Goal: Check status: Check status

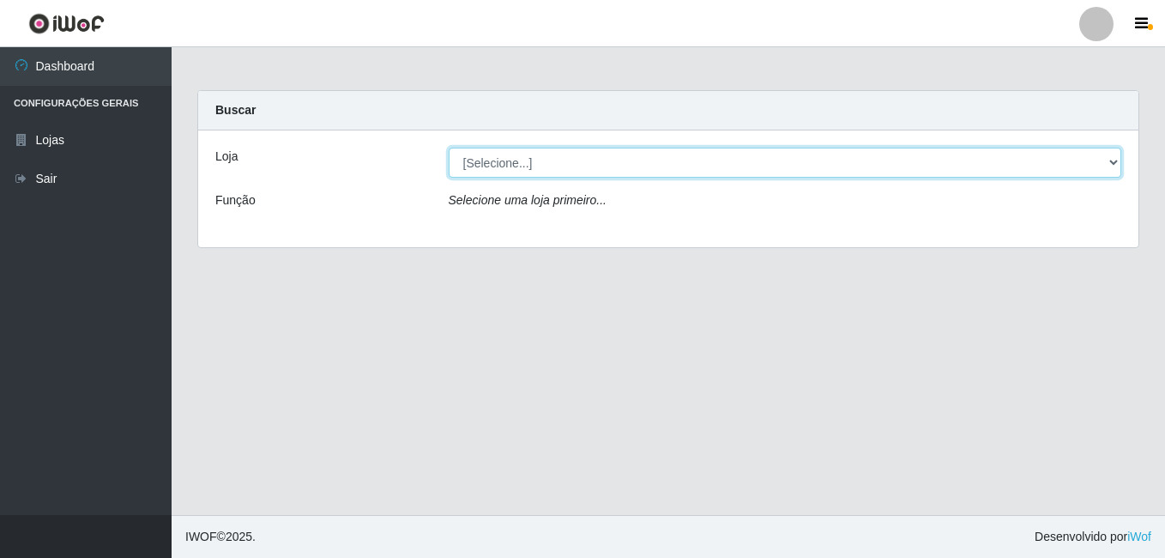
click at [560, 173] on select "[Selecione...] Bemais Supermercados - [GEOGRAPHIC_DATA]" at bounding box center [785, 163] width 673 height 30
select select "249"
click at [449, 148] on select "[Selecione...] Bemais Supermercados - [GEOGRAPHIC_DATA]" at bounding box center [785, 163] width 673 height 30
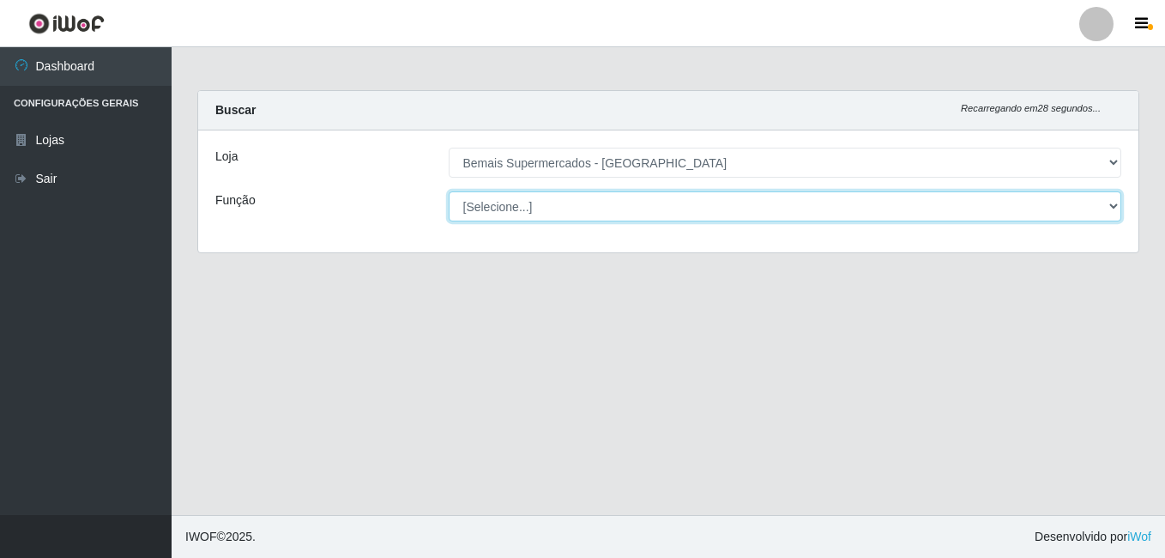
click at [1112, 218] on select "[Selecione...] ASG ASG + ASG ++ Auxiliar de Depósito Auxiliar de Depósito + Aux…" at bounding box center [785, 206] width 673 height 30
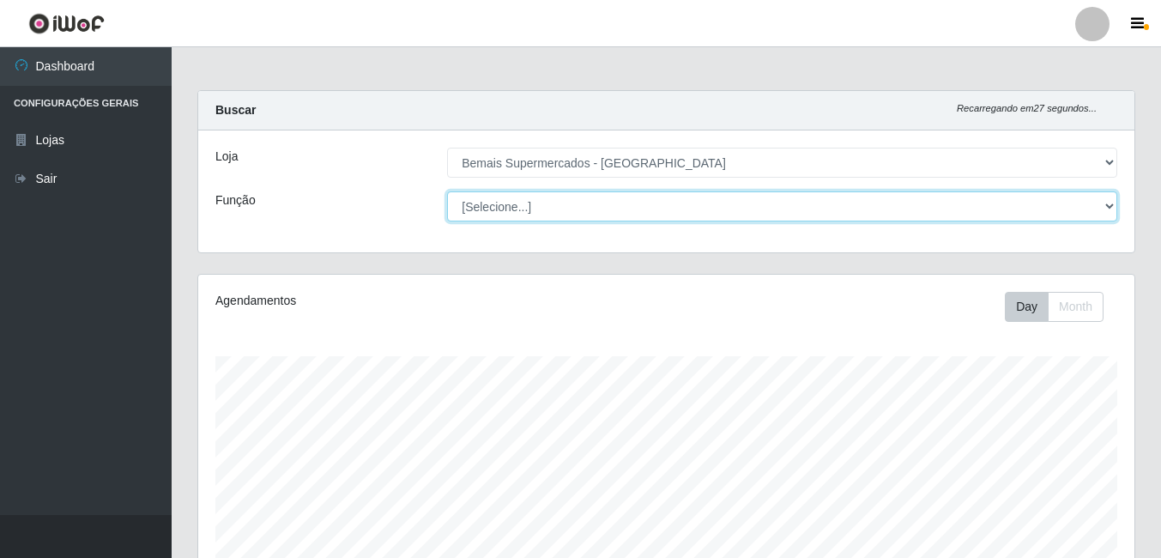
scroll to position [356, 936]
click at [1021, 220] on select "[Selecione...] ASG ASG + ASG ++ Auxiliar de Depósito Auxiliar de Depósito + Aux…" at bounding box center [782, 206] width 670 height 30
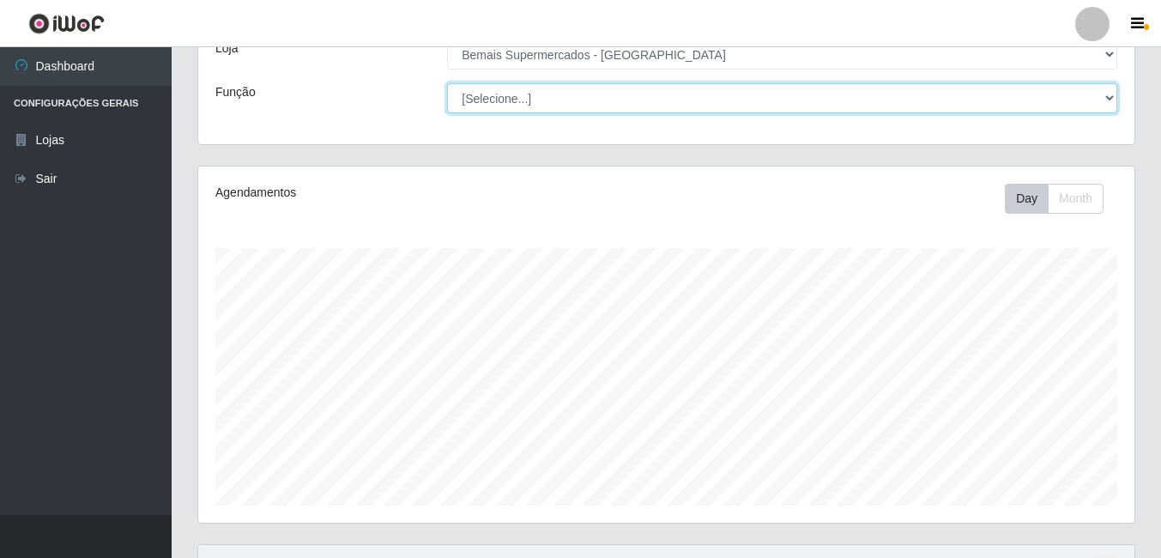
scroll to position [257, 0]
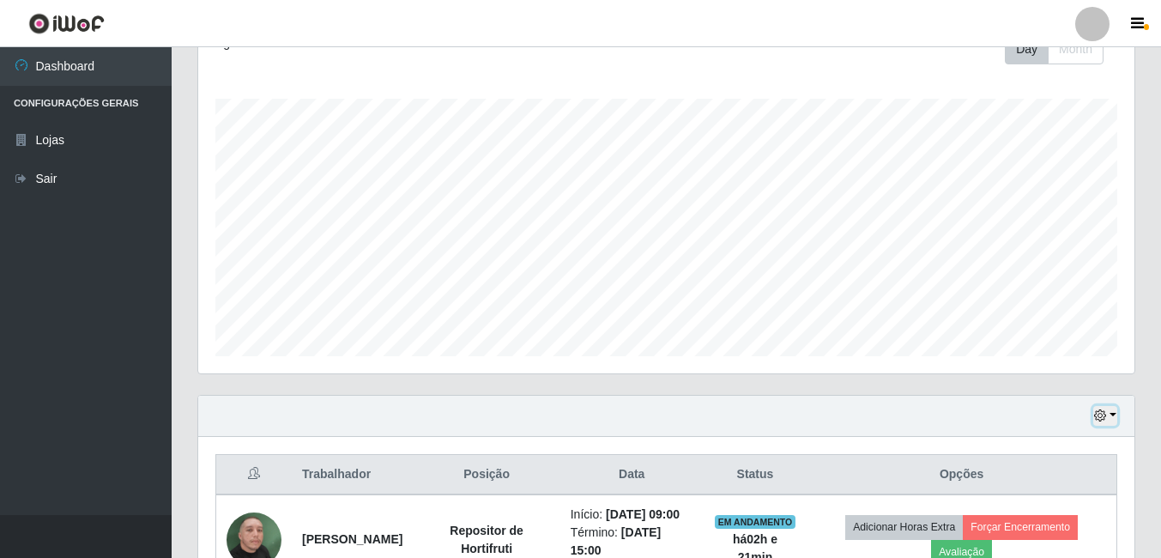
click at [1100, 419] on icon "button" at bounding box center [1100, 415] width 12 height 12
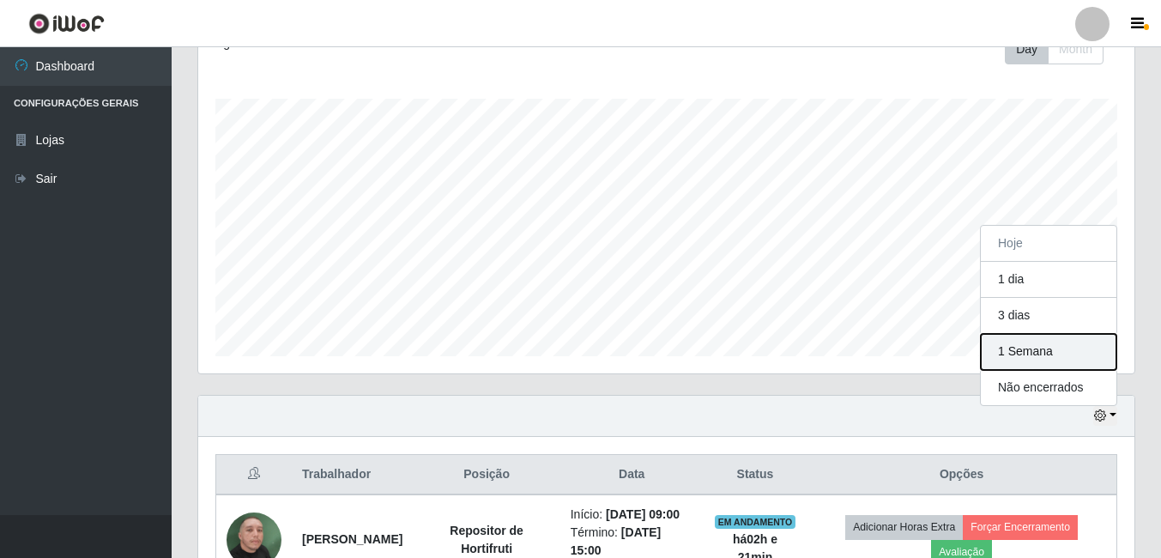
click at [1051, 364] on button "1 Semana" at bounding box center [1048, 352] width 136 height 36
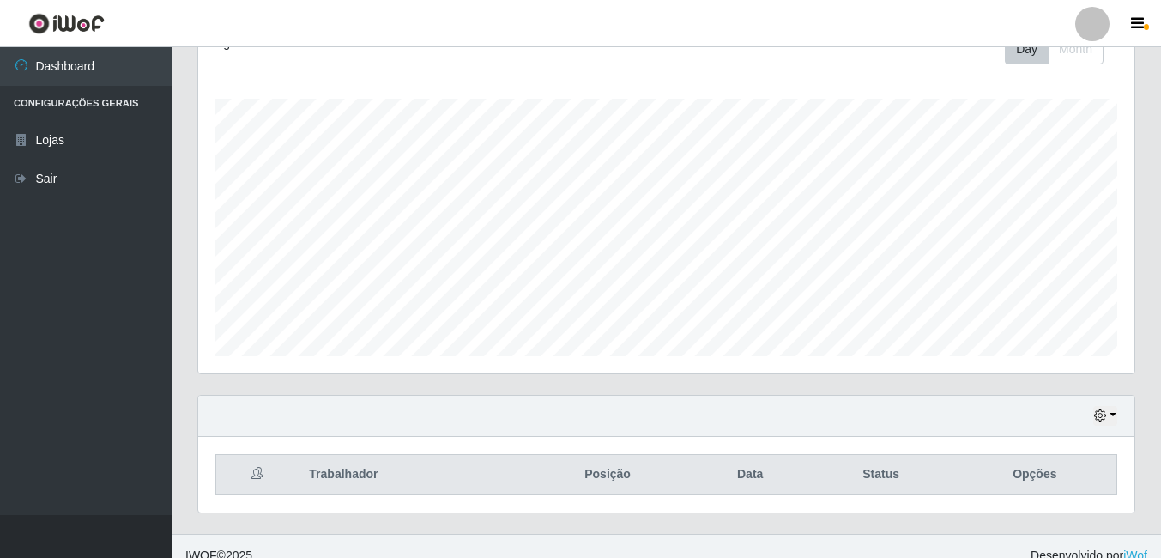
scroll to position [276, 0]
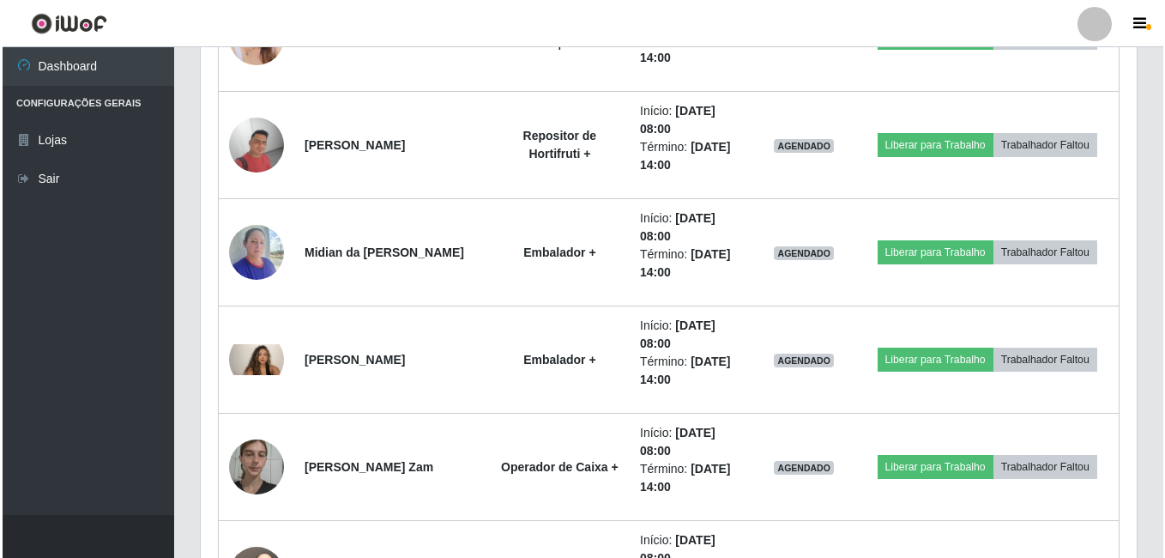
scroll to position [4308, 0]
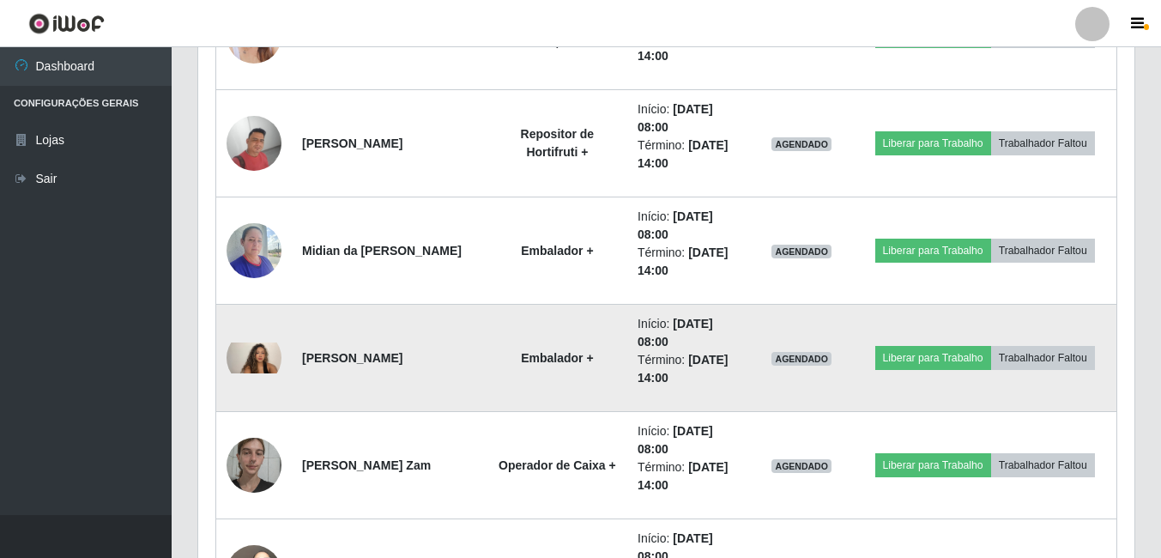
click at [250, 361] on img at bounding box center [253, 357] width 55 height 31
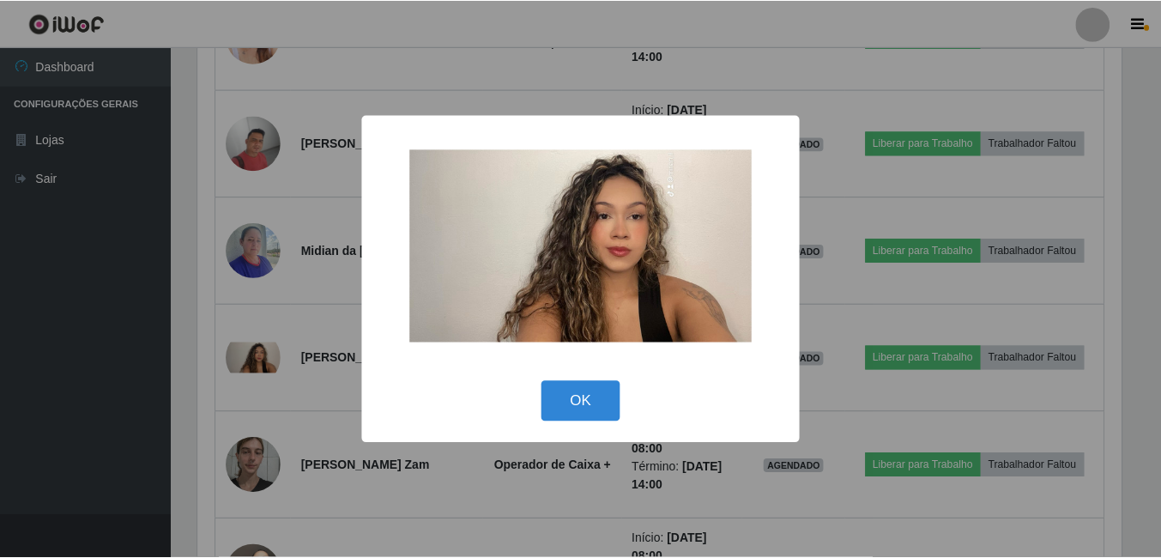
scroll to position [356, 927]
click at [214, 348] on div "× OK Cancel" at bounding box center [582, 279] width 1165 height 558
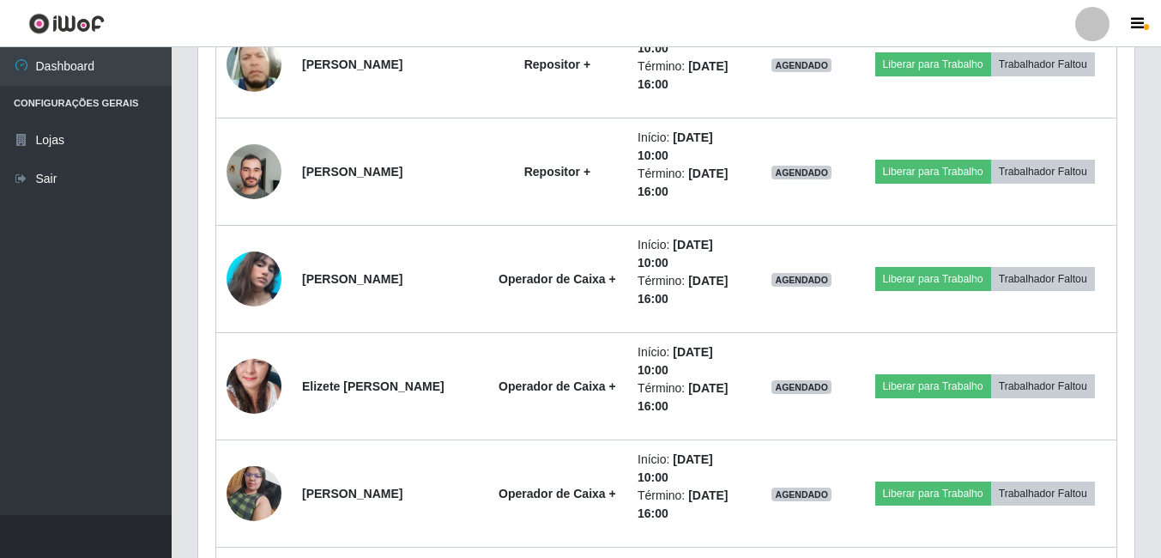
scroll to position [5680, 0]
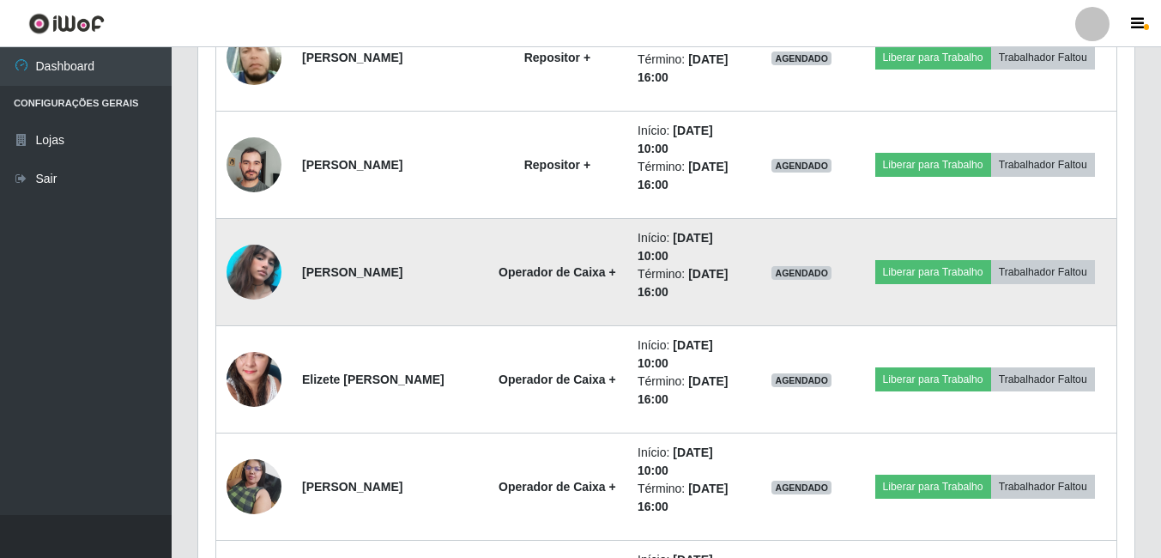
click at [237, 285] on img at bounding box center [253, 272] width 55 height 98
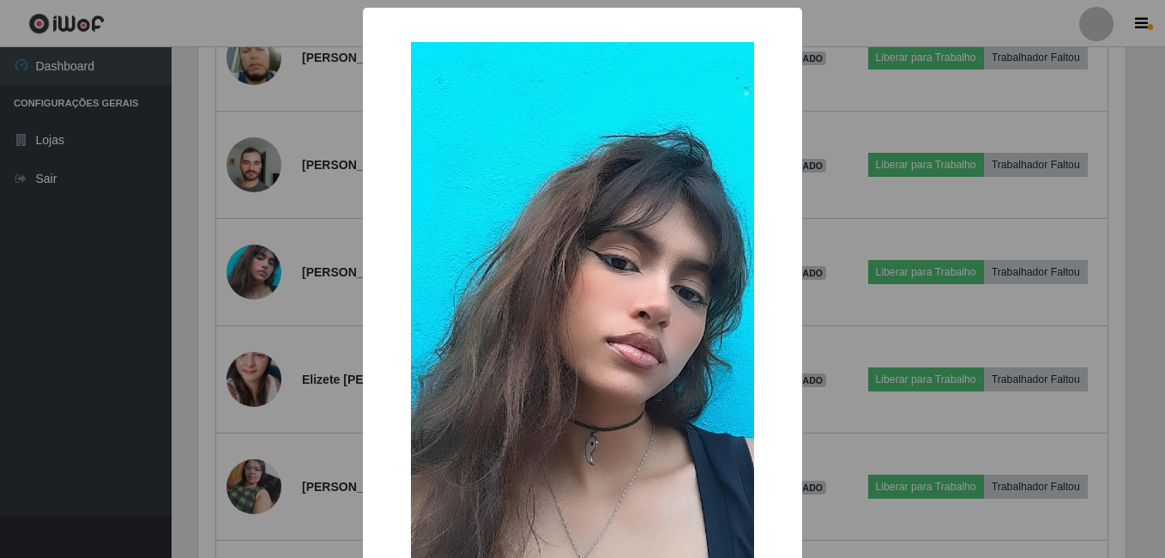
click at [215, 293] on div "× OK Cancel" at bounding box center [582, 279] width 1165 height 558
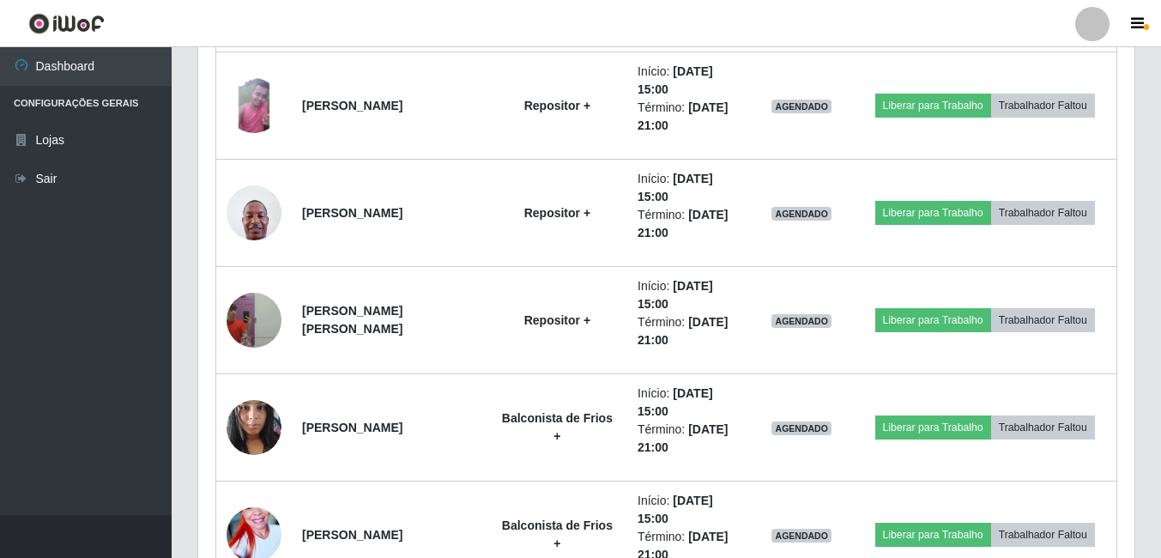
scroll to position [6623, 0]
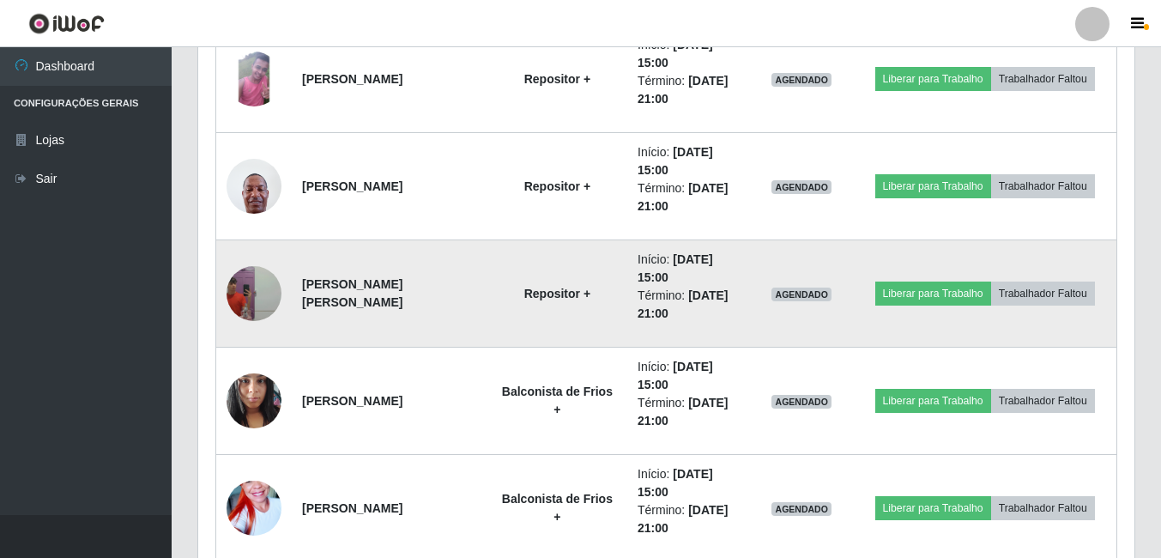
click at [227, 284] on img at bounding box center [253, 293] width 55 height 98
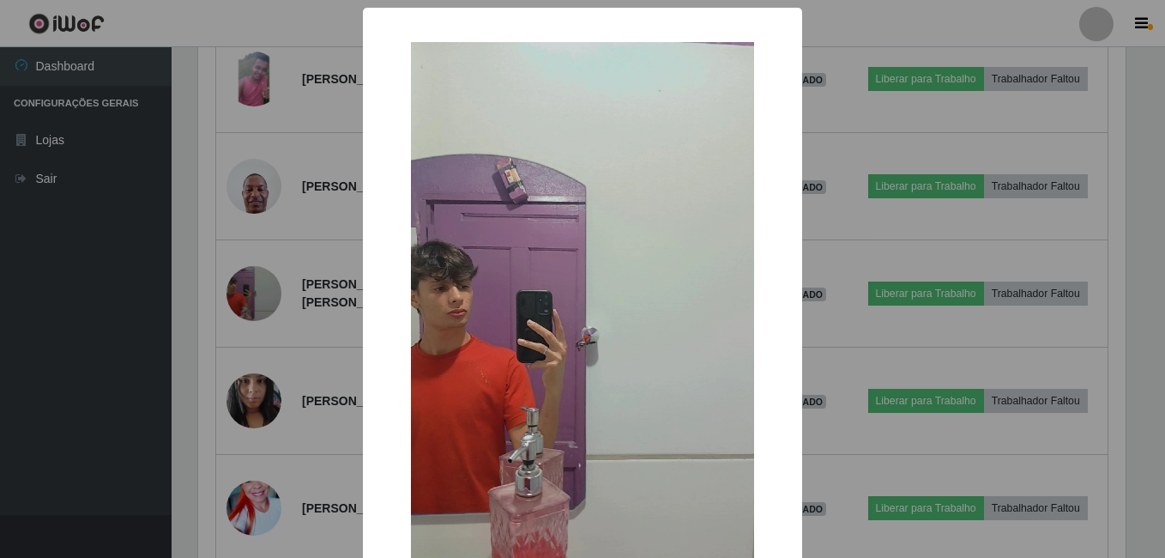
click at [202, 298] on div "× OK Cancel" at bounding box center [582, 279] width 1165 height 558
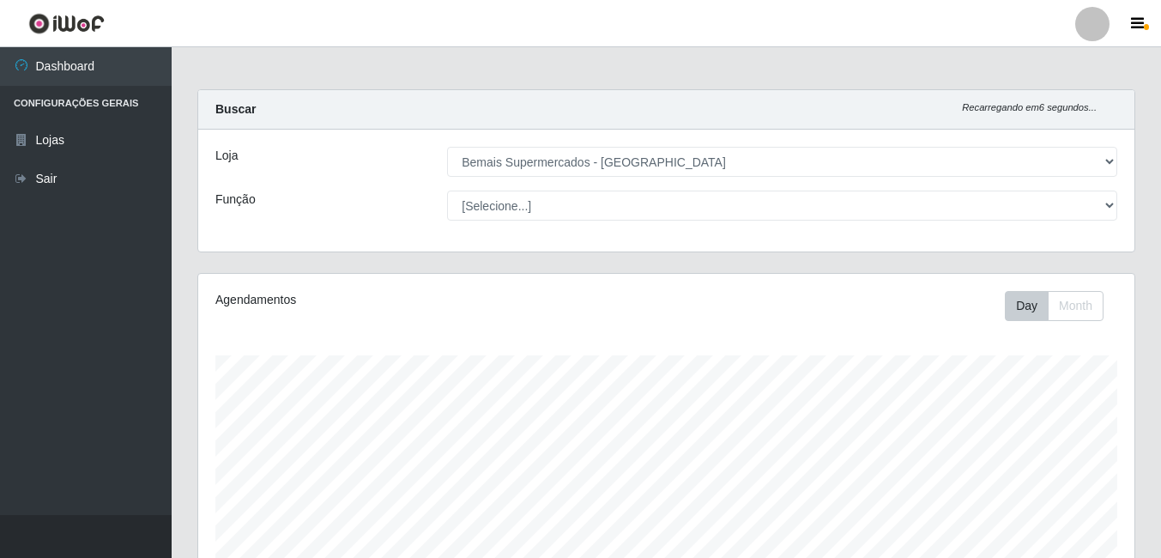
scroll to position [0, 0]
drag, startPoint x: 503, startPoint y: 220, endPoint x: 353, endPoint y: 179, distance: 156.3
click at [353, 179] on div "Loja [Selecione...] Bemais Supermercados - Três Ruas Função [Selecione...] ASG …" at bounding box center [666, 191] width 936 height 122
